Goal: Information Seeking & Learning: Learn about a topic

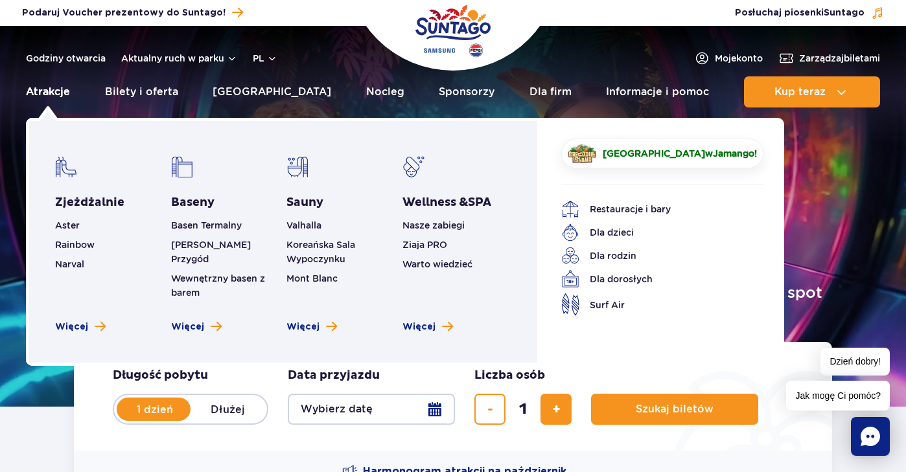
click at [47, 91] on link "Atrakcje" at bounding box center [48, 91] width 44 height 31
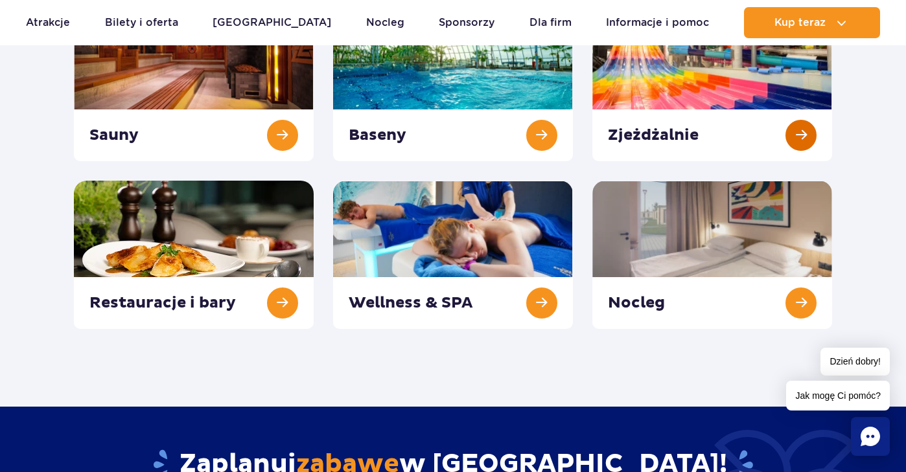
scroll to position [439, 0]
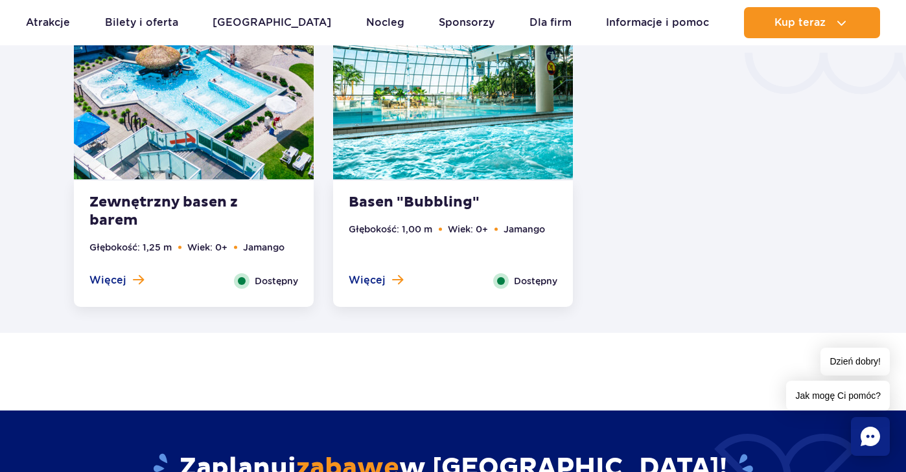
scroll to position [2369, 0]
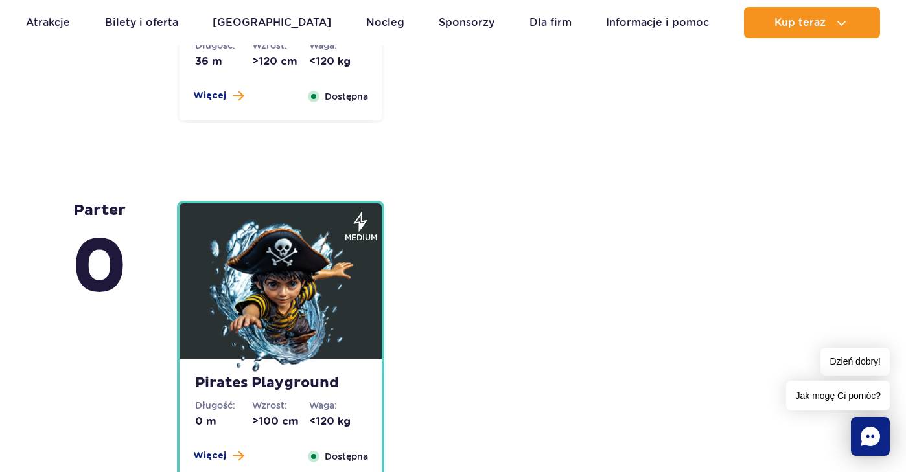
scroll to position [3258, 0]
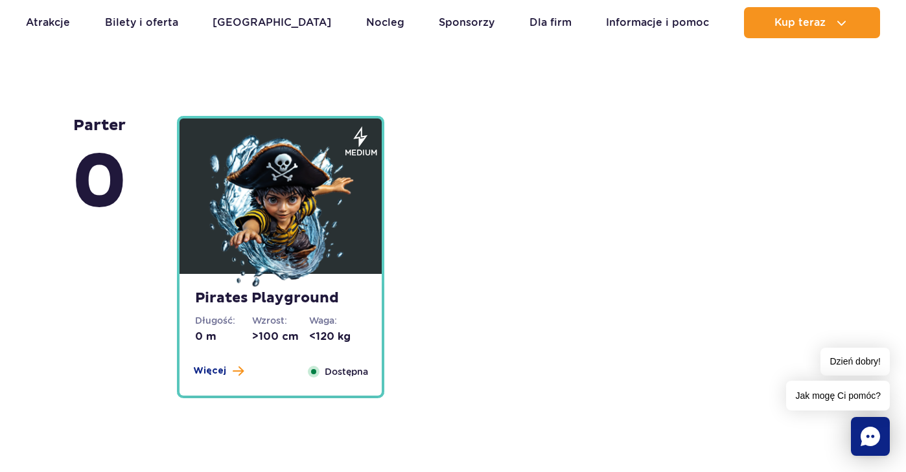
click at [273, 255] on img at bounding box center [280, 212] width 155 height 155
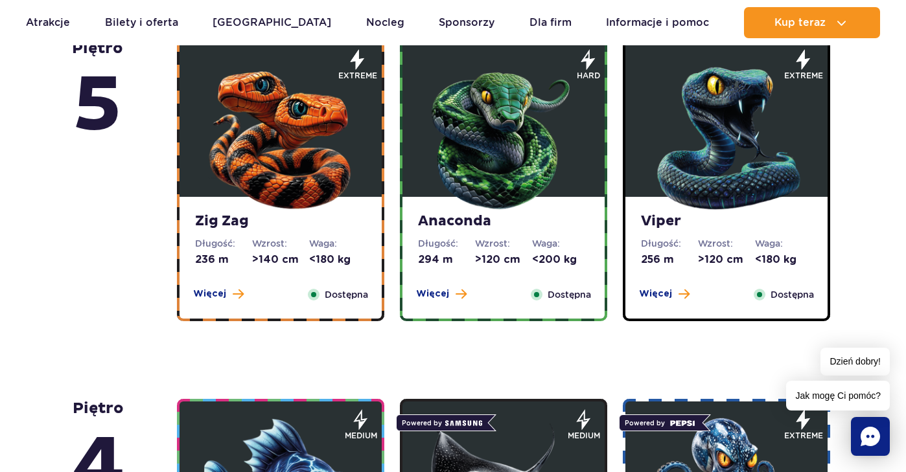
scroll to position [817, 0]
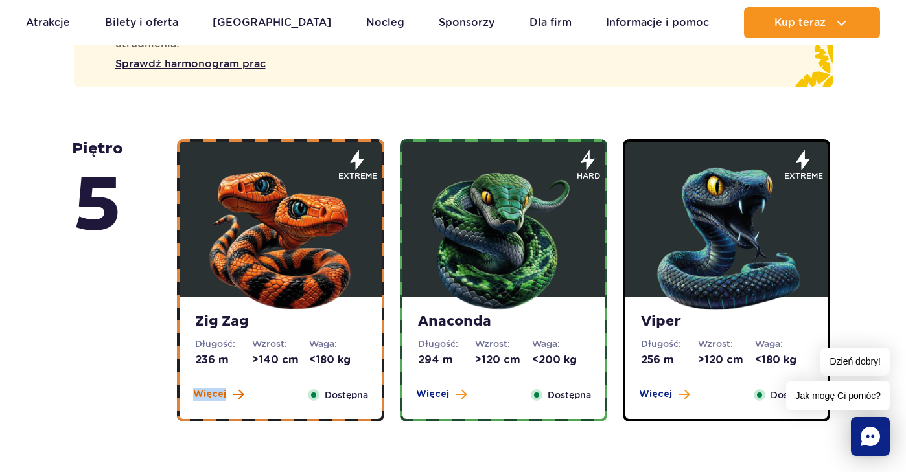
click at [215, 395] on span "Więcej" at bounding box center [209, 394] width 33 height 13
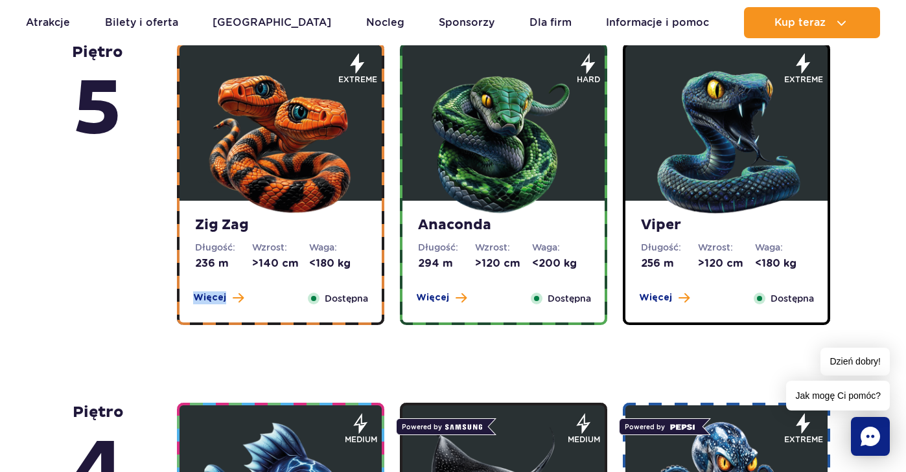
scroll to position [1000, 0]
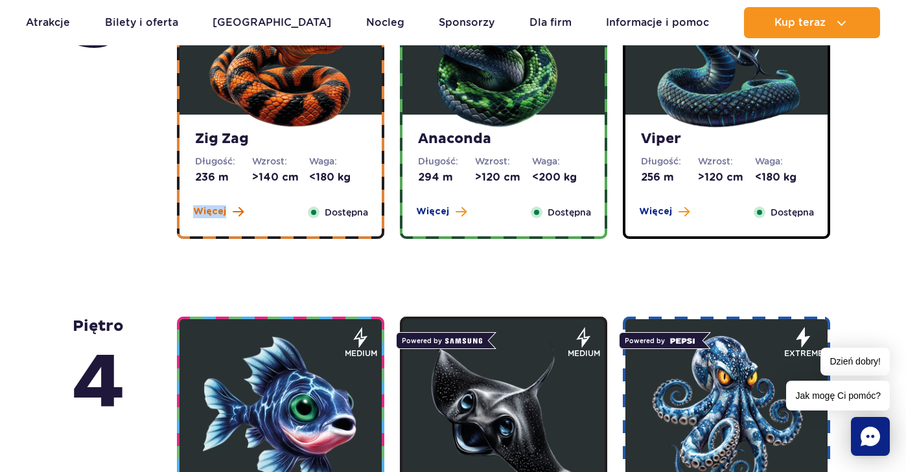
click at [220, 214] on span "Więcej" at bounding box center [209, 211] width 33 height 13
click at [243, 218] on div "Więcej Zamknij" at bounding box center [218, 212] width 66 height 14
click at [448, 204] on div "Anaconda Długość: 294 m Wzrost: >120 cm Waga: <200 kg Więcej Zamknij Dostępna" at bounding box center [503, 176] width 202 height 122
click at [448, 211] on button "Więcej" at bounding box center [441, 211] width 51 height 13
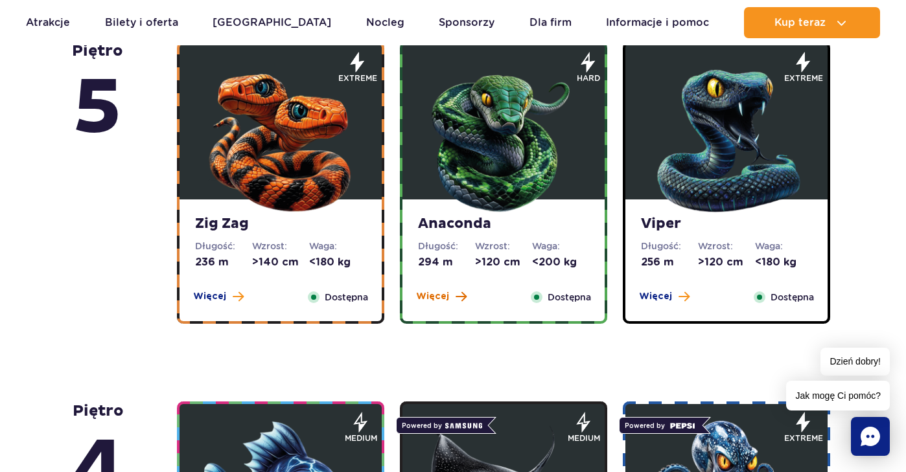
scroll to position [850, 0]
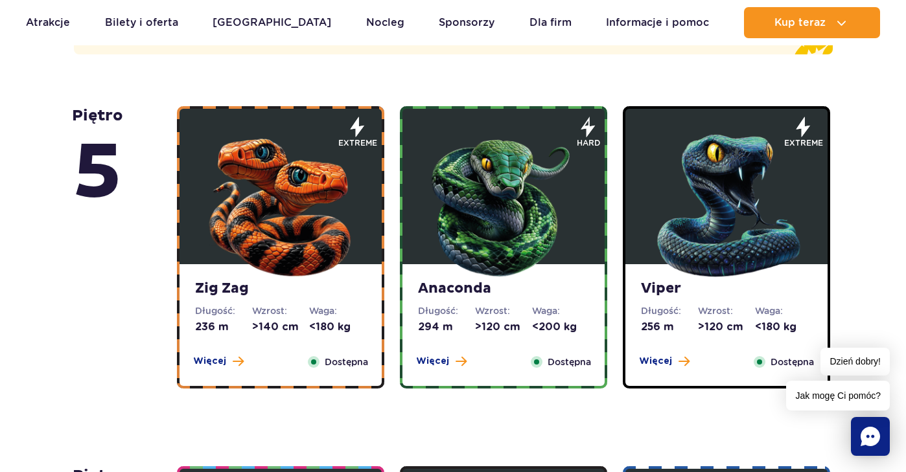
click at [240, 289] on strong "Zig Zag" at bounding box center [280, 289] width 171 height 18
click at [356, 131] on icon at bounding box center [357, 127] width 14 height 21
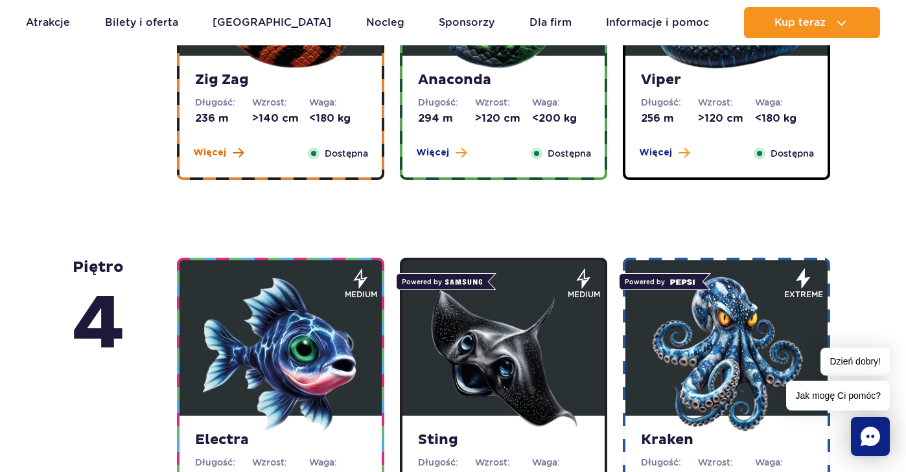
click at [227, 150] on button "Więcej" at bounding box center [218, 152] width 51 height 13
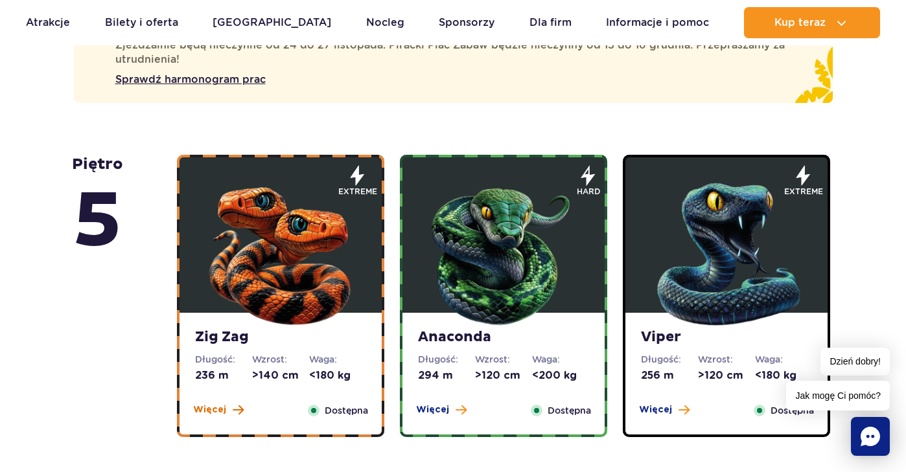
scroll to position [837, 0]
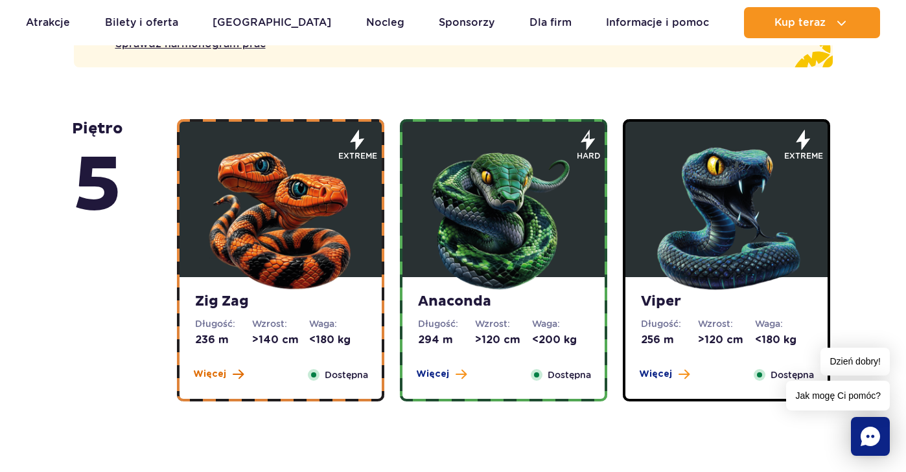
click at [228, 375] on button "Więcej" at bounding box center [218, 374] width 51 height 13
